Goal: Information Seeking & Learning: Learn about a topic

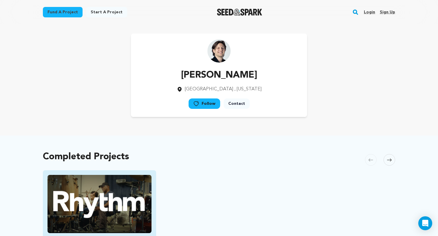
click at [139, 194] on img "Fund Rhythm" at bounding box center [99, 204] width 104 height 58
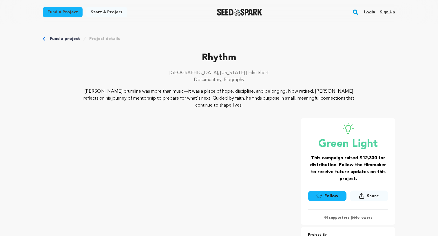
click at [101, 38] on link "Project details" at bounding box center [104, 39] width 31 height 6
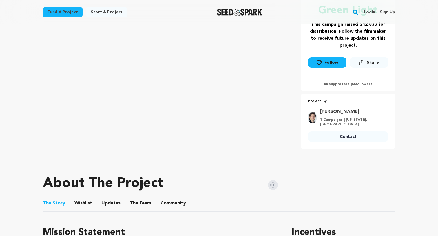
scroll to position [137, 0]
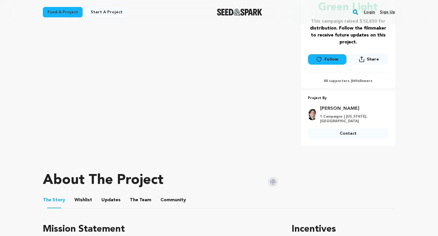
click at [135, 201] on button "The Team" at bounding box center [140, 201] width 14 height 14
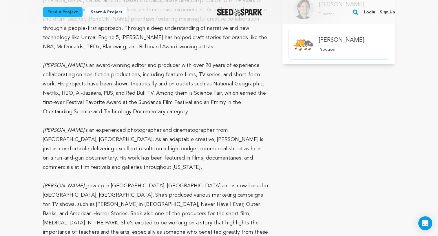
scroll to position [471, 0]
